Goal: Find specific page/section: Find specific page/section

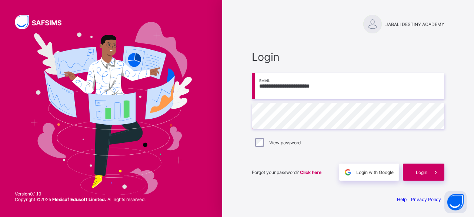
click at [428, 175] on span at bounding box center [435, 171] width 17 height 17
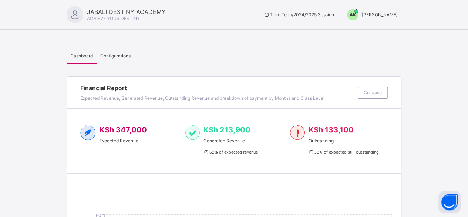
click at [382, 16] on span "[PERSON_NAME]" at bounding box center [380, 15] width 36 height 6
click at [365, 32] on span "Switch to Admin View" at bounding box center [370, 31] width 56 height 9
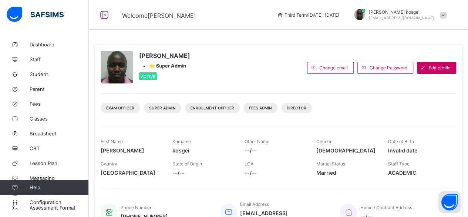
click at [365, 32] on div "[PERSON_NAME] • ⭐ Super Admin Active Change email Change Password Edit profile …" at bounding box center [278, 194] width 379 height 388
click at [44, 103] on span "Fees" at bounding box center [59, 104] width 59 height 6
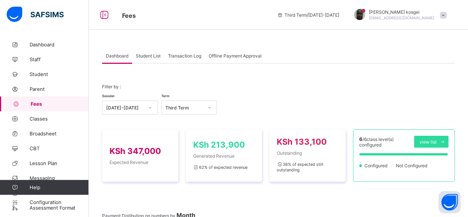
click at [153, 58] on span "Student List" at bounding box center [148, 56] width 25 height 6
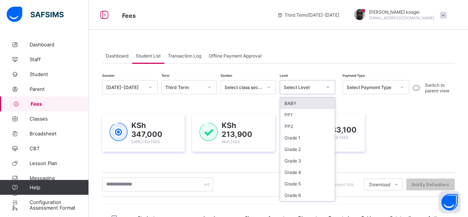
click at [325, 86] on div at bounding box center [328, 87] width 13 height 12
click at [287, 158] on div "Grade 3" at bounding box center [307, 160] width 55 height 11
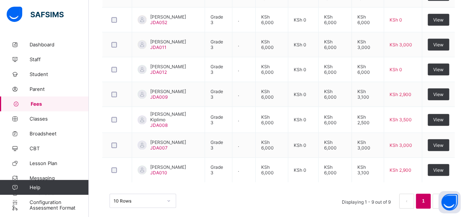
scroll to position [328, 0]
